Goal: Task Accomplishment & Management: Use online tool/utility

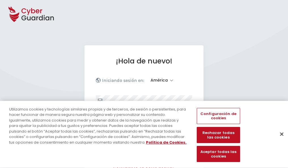
select select "América"
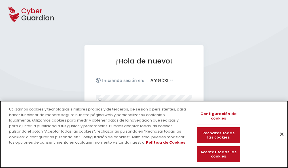
scroll to position [74, 0]
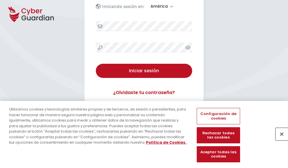
click at [279, 140] on button "Cerrar" at bounding box center [282, 134] width 12 height 12
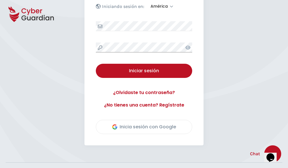
scroll to position [129, 0]
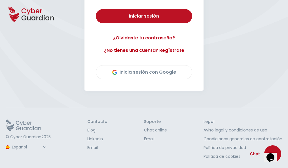
click at [96, 9] on button "Iniciar sesión" at bounding box center [144, 16] width 96 height 14
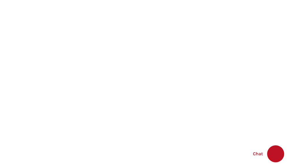
select select "English"
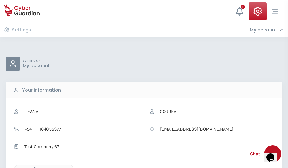
click at [33, 168] on icon "button" at bounding box center [33, 169] width 5 height 5
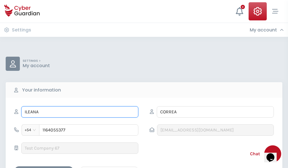
click at [80, 112] on input "ILEANA" at bounding box center [79, 111] width 117 height 11
type input "I"
type input "Catalina"
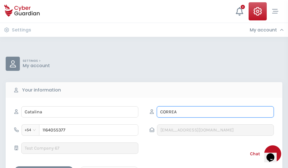
click at [215, 112] on input "CORREA" at bounding box center [215, 111] width 117 height 11
type input "C"
type input "Cantero"
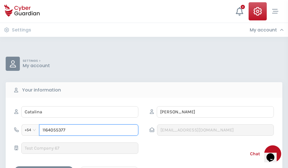
click at [89, 130] on input "1164055377" at bounding box center [88, 130] width 99 height 11
type input "1"
type input "4921848215"
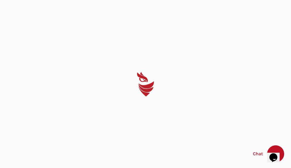
select select "English"
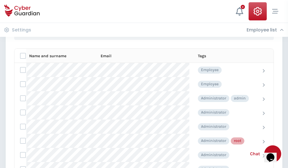
scroll to position [286, 0]
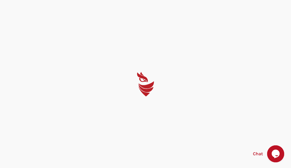
select select "English"
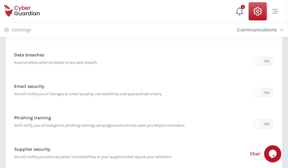
scroll to position [299, 0]
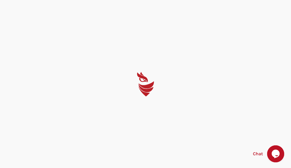
select select "English"
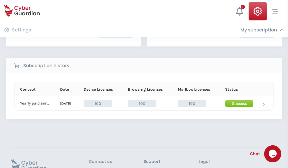
scroll to position [144, 0]
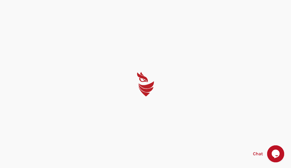
select select "English"
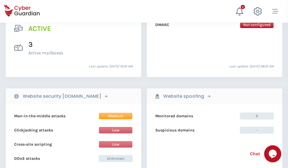
scroll to position [577, 0]
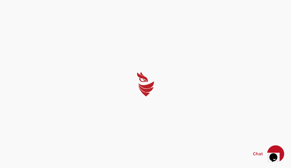
select select "English"
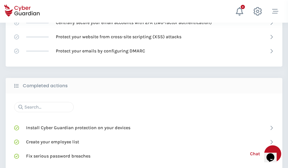
scroll to position [378, 0]
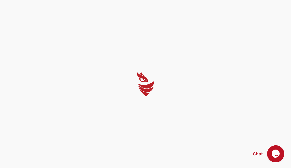
select select "English"
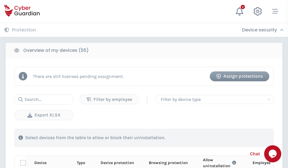
scroll to position [495, 0]
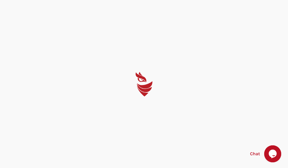
select select "English"
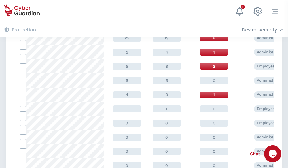
scroll to position [286, 0]
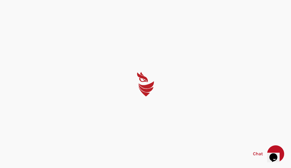
select select "English"
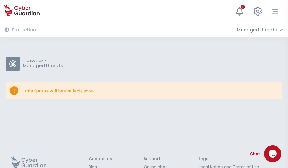
scroll to position [37, 0]
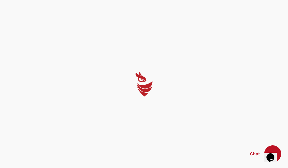
select select "English"
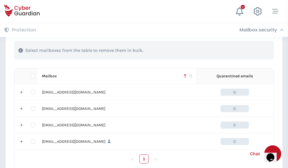
scroll to position [280, 0]
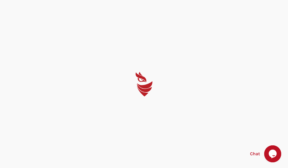
select select "English"
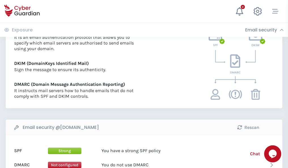
scroll to position [306, 0]
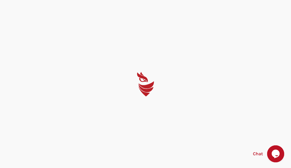
select select "English"
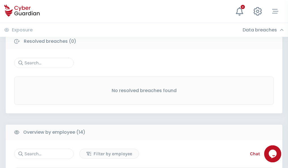
scroll to position [513, 0]
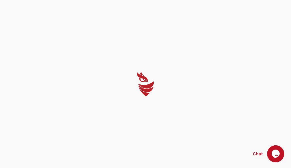
select select "English"
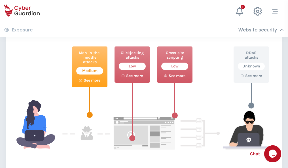
scroll to position [309, 0]
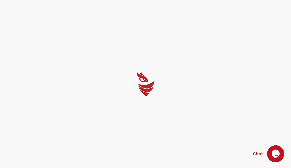
select select "English"
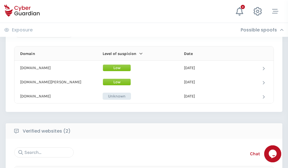
scroll to position [341, 0]
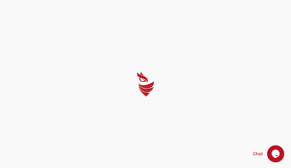
select select "English"
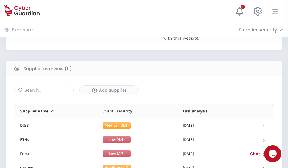
scroll to position [396, 0]
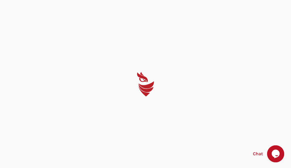
select select "English"
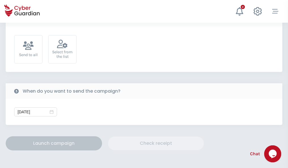
scroll to position [208, 0]
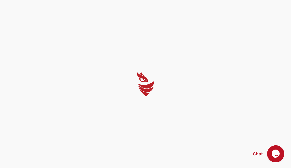
select select "English"
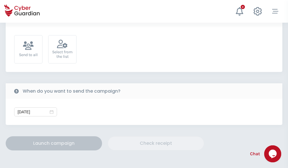
scroll to position [208, 0]
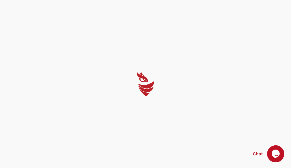
select select "English"
